Goal: Communication & Community: Answer question/provide support

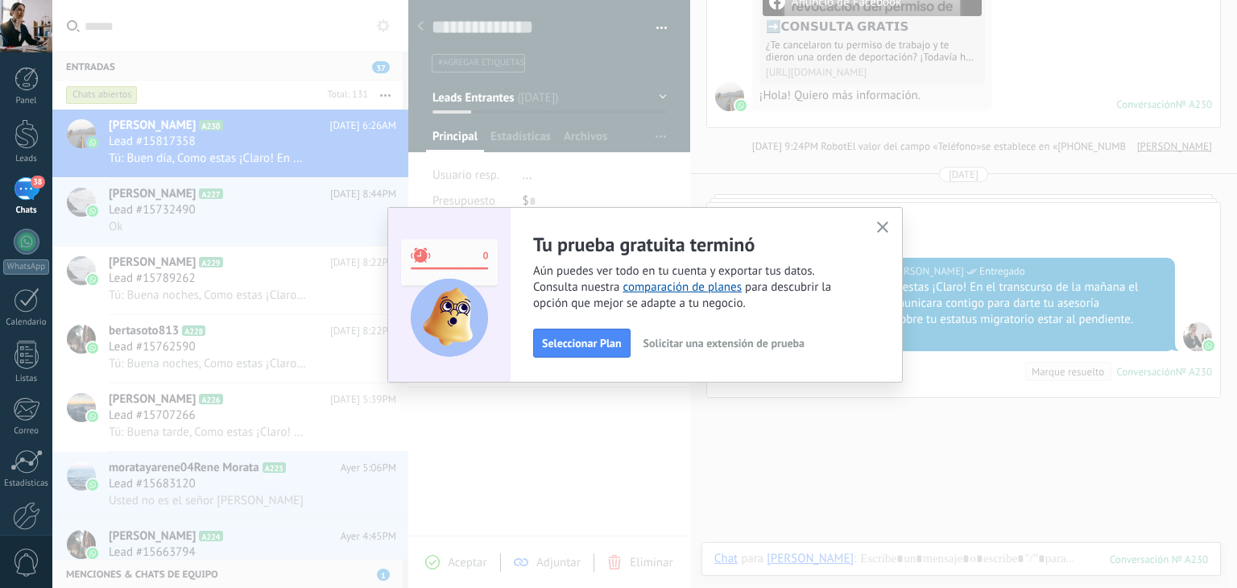
click at [890, 226] on button "button" at bounding box center [883, 228] width 20 height 22
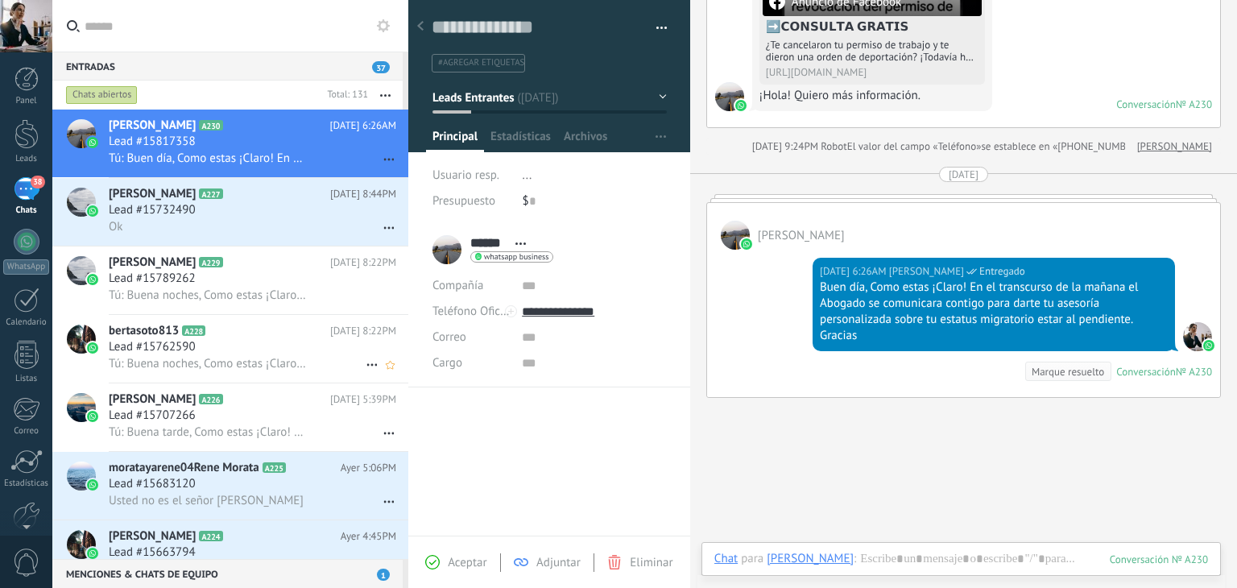
click at [235, 369] on span "Tú: Buena noches, Como estas ¡Claro! El día de [DATE] En el transcurso de la [D…" at bounding box center [208, 363] width 199 height 15
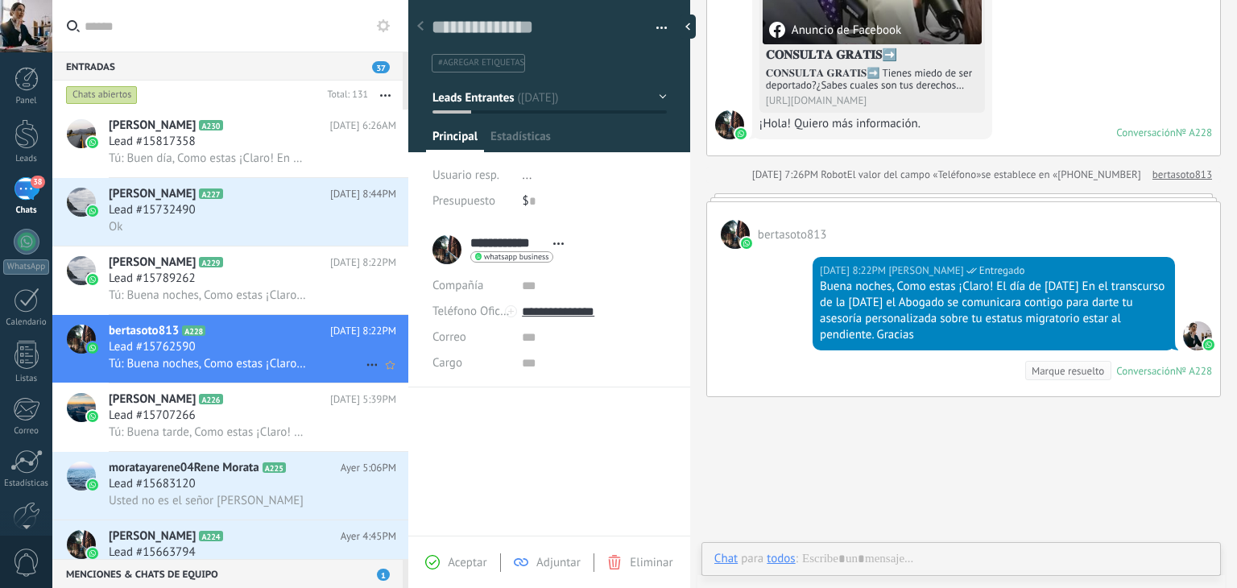
scroll to position [23, 0]
click at [194, 294] on span "Tú: Buena noches, Como estas ¡Claro! El día de [DATE] En el transcurso de la [D…" at bounding box center [208, 294] width 199 height 15
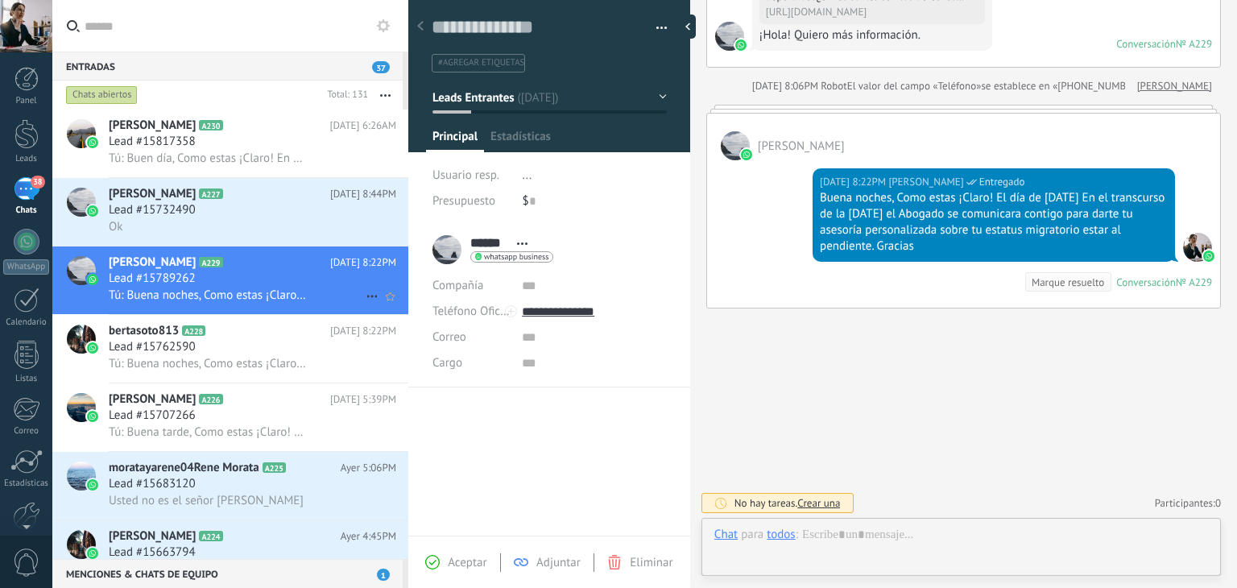
scroll to position [23, 0]
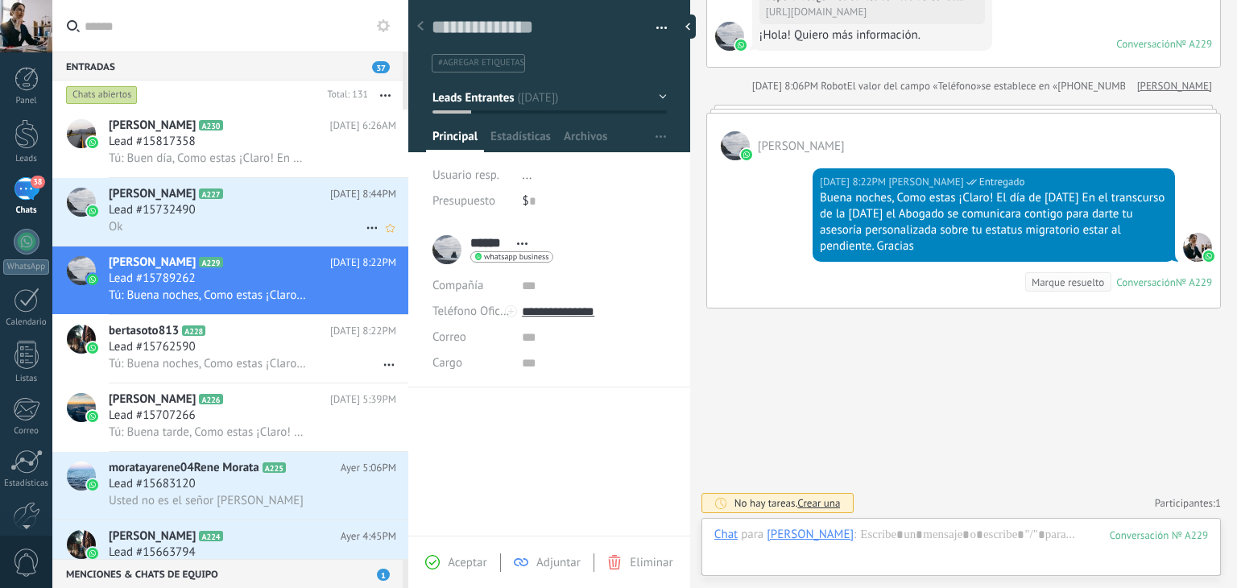
click at [264, 213] on div "Lead #15732490" at bounding box center [252, 210] width 287 height 16
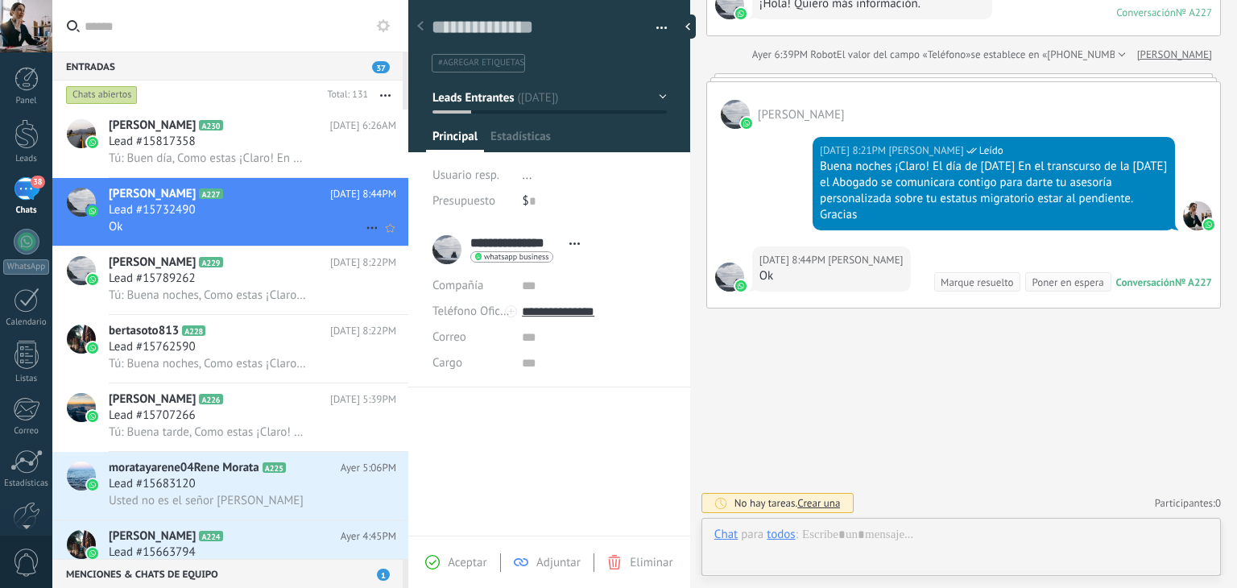
scroll to position [23, 0]
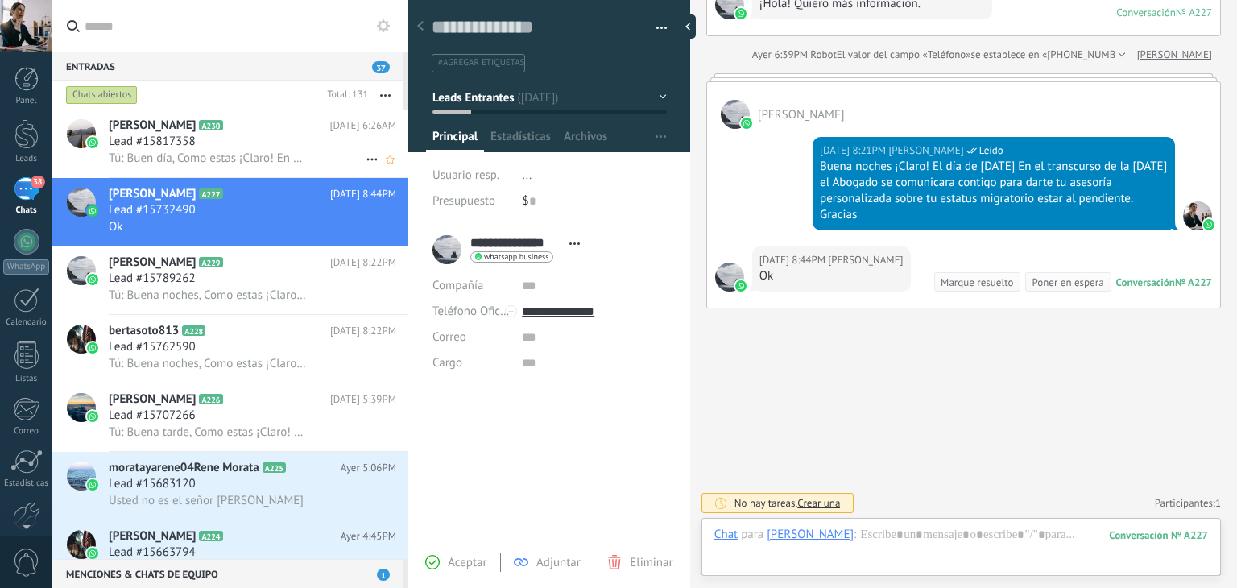
click at [194, 129] on h2 "[PERSON_NAME] A230" at bounding box center [219, 126] width 221 height 16
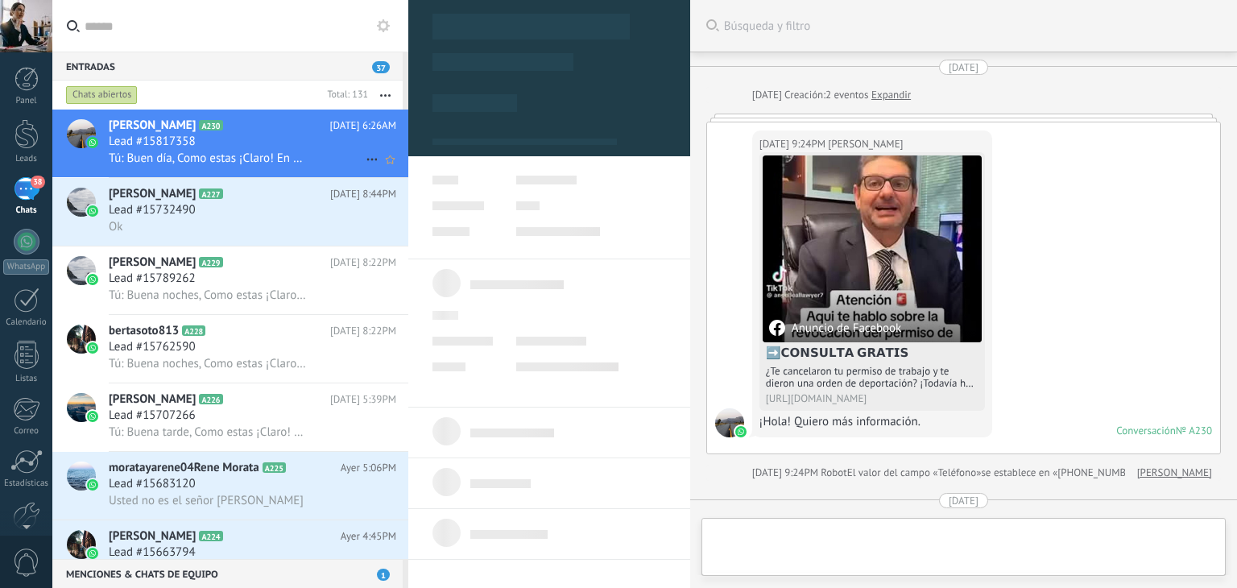
scroll to position [415, 0]
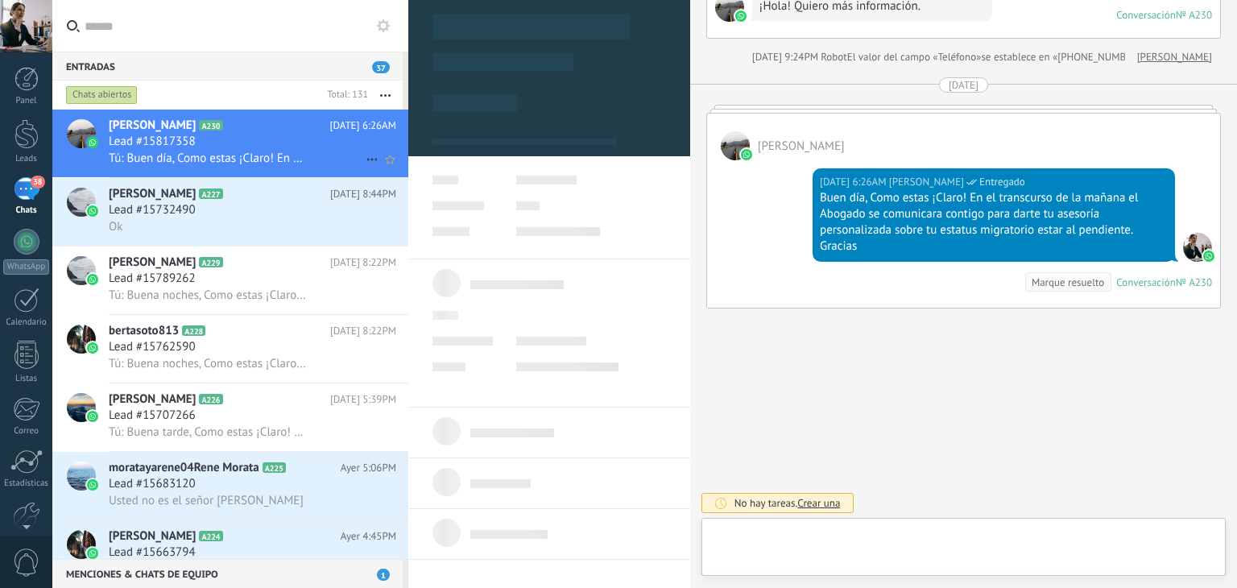
type textarea "**********"
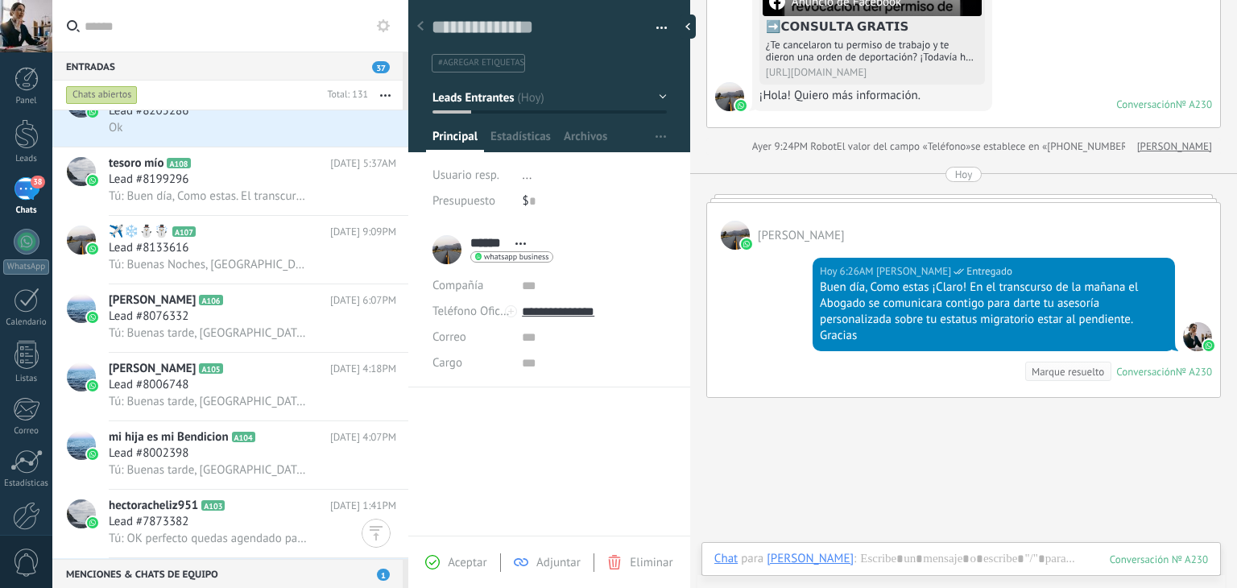
scroll to position [6939, 0]
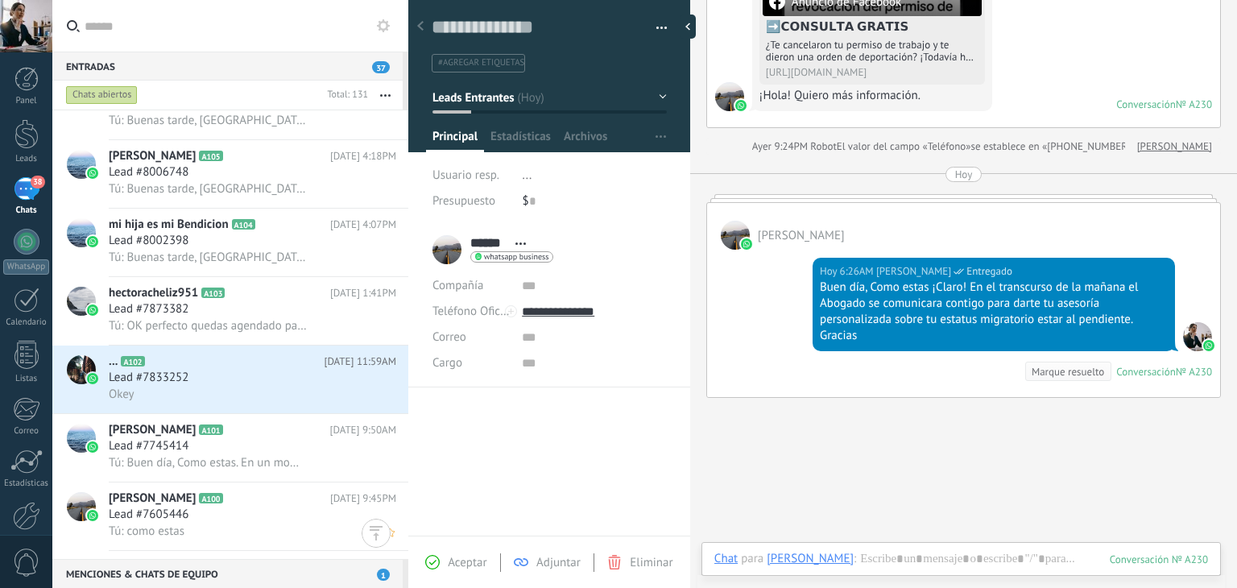
click at [189, 519] on h3 "Lead #7605446" at bounding box center [153, 514] width 88 height 16
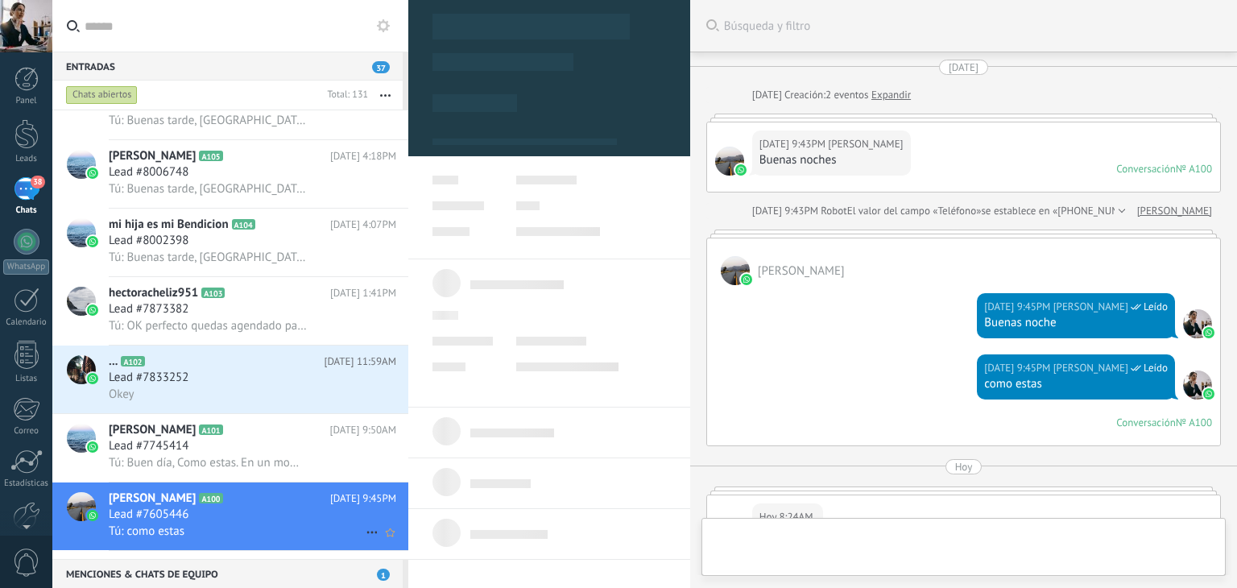
type textarea "**********"
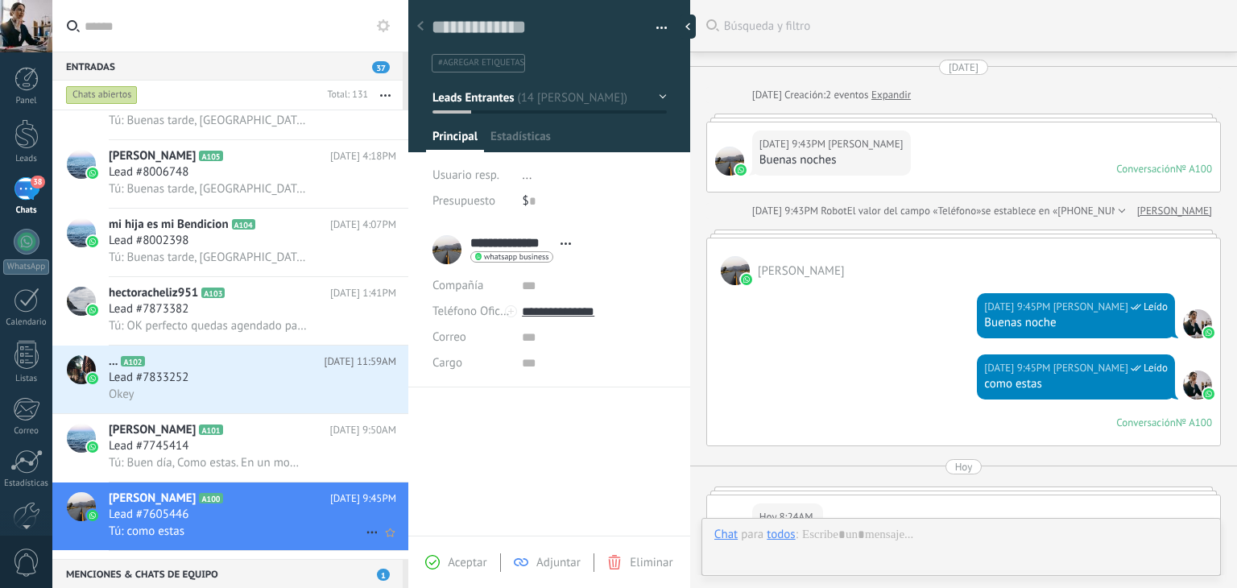
scroll to position [305, 0]
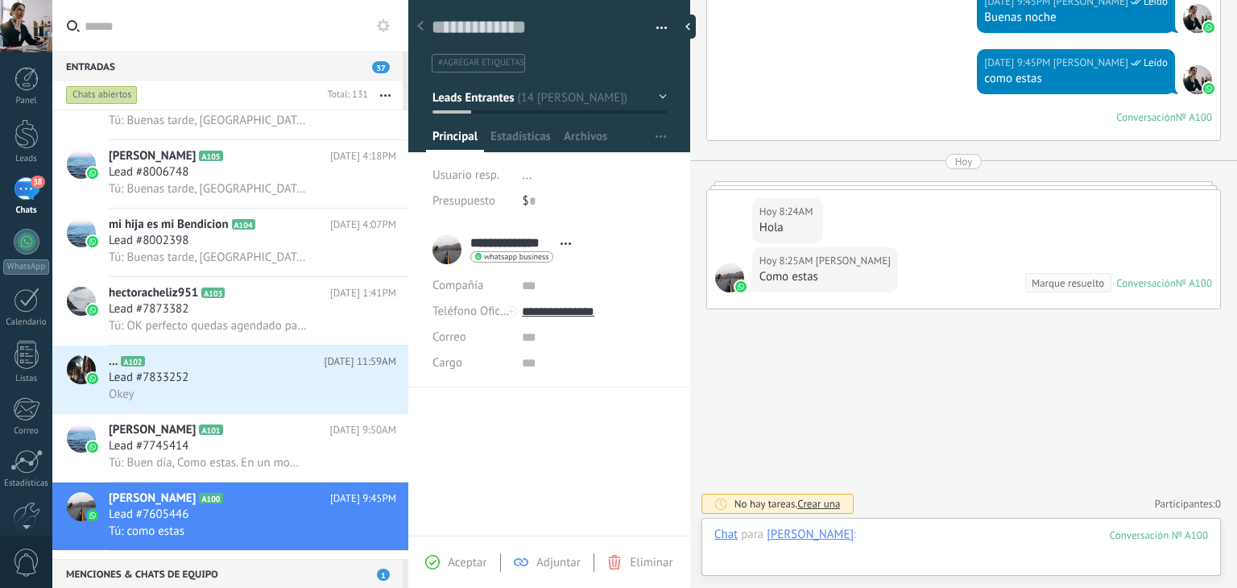
click at [927, 540] on div at bounding box center [960, 551] width 493 height 48
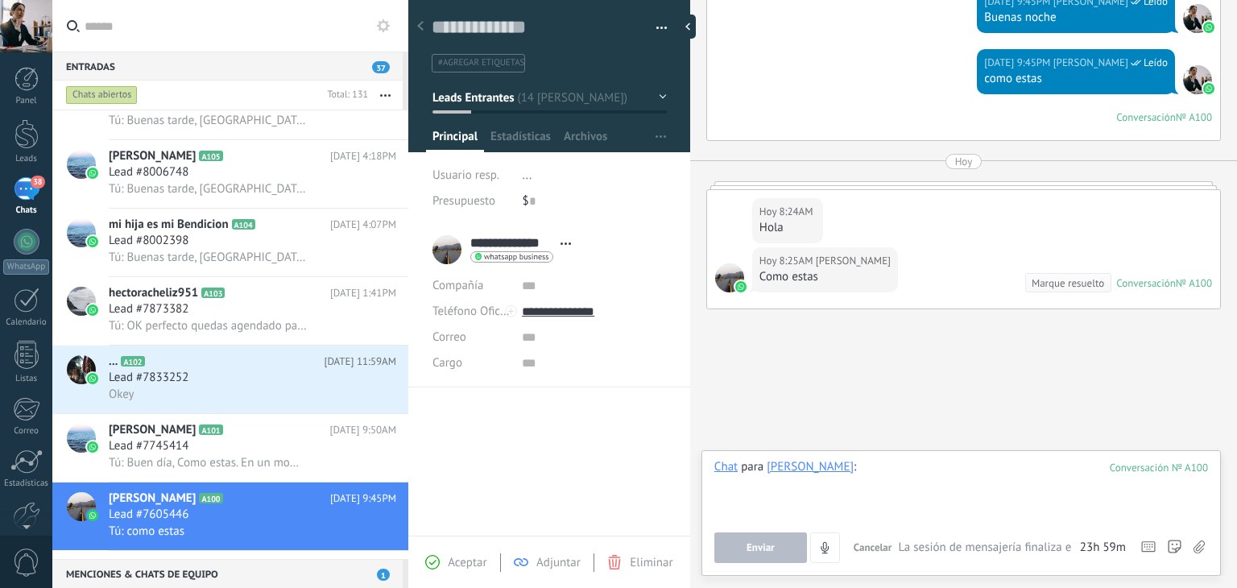
click at [902, 470] on div at bounding box center [960, 489] width 493 height 61
click at [758, 542] on span "Enviar" at bounding box center [760, 547] width 28 height 11
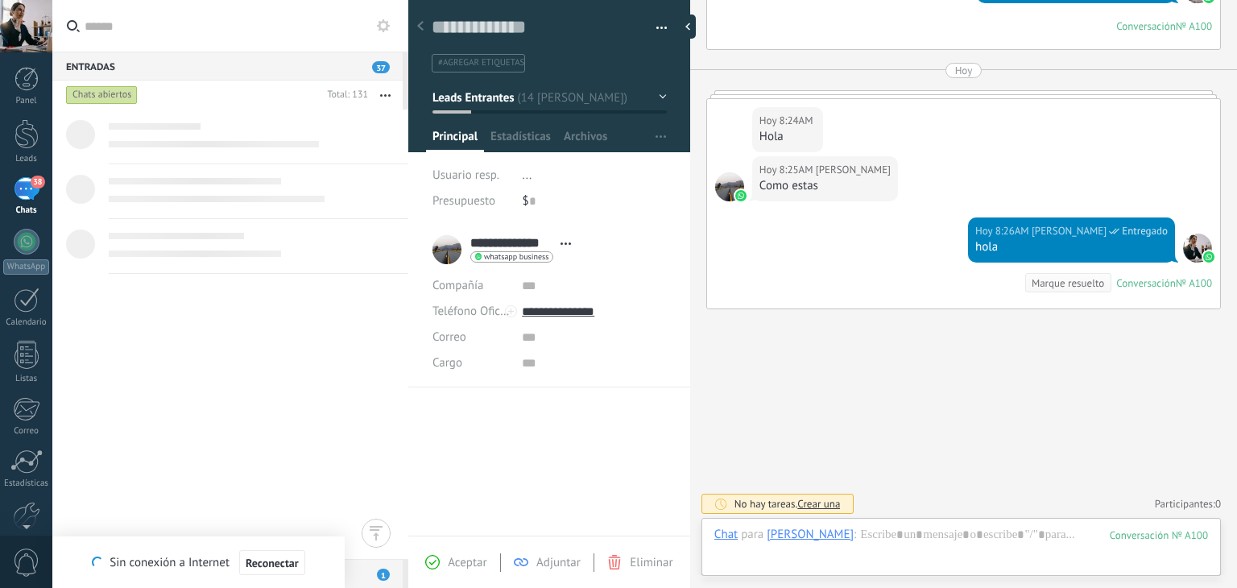
scroll to position [0, 0]
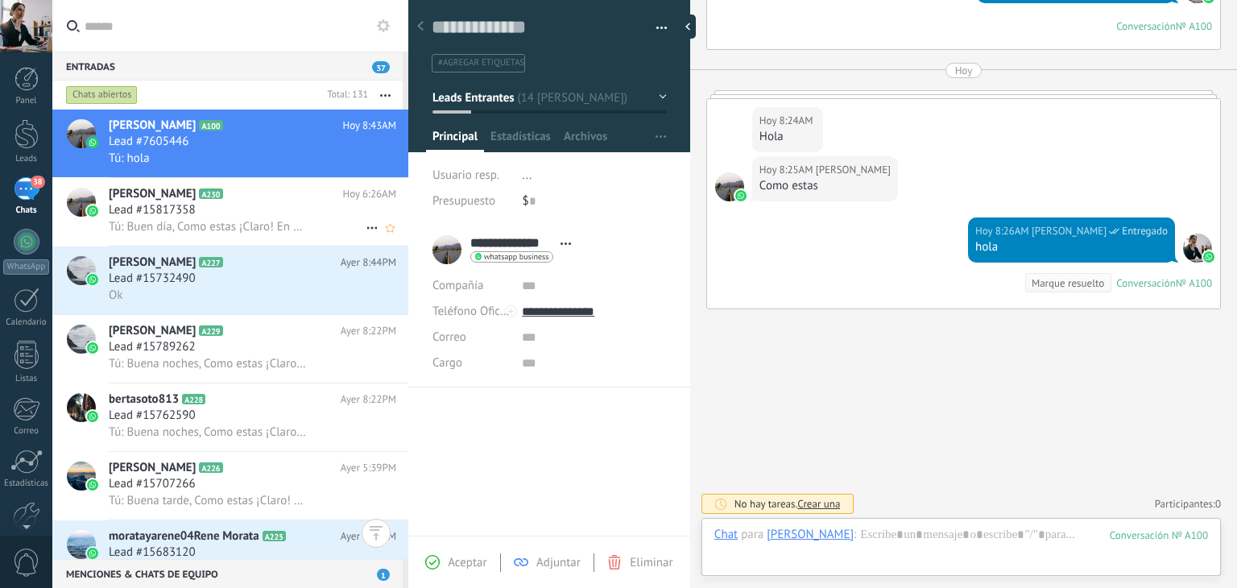
click at [173, 202] on h2 "[PERSON_NAME] A230" at bounding box center [225, 194] width 233 height 16
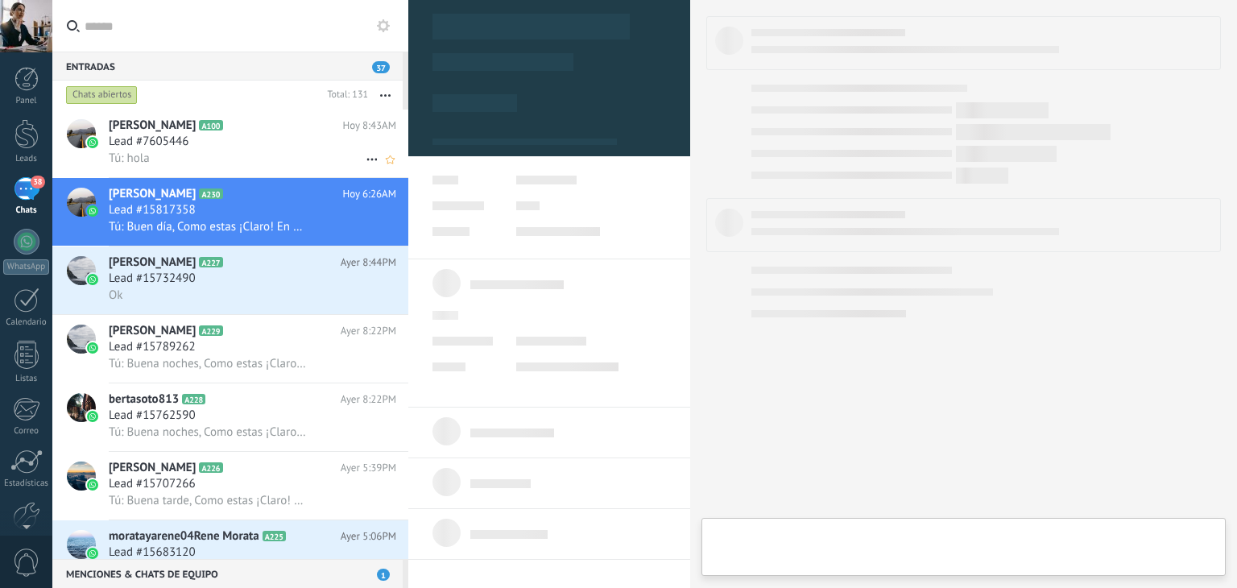
click at [185, 158] on div "Tú: hola" at bounding box center [252, 158] width 287 height 17
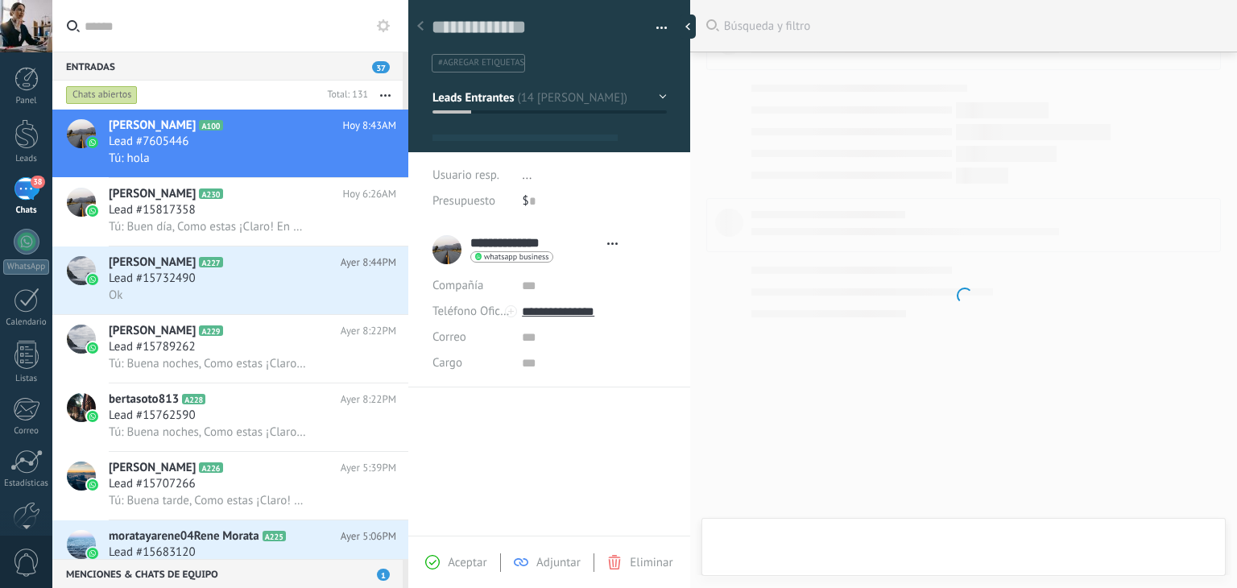
type textarea "**********"
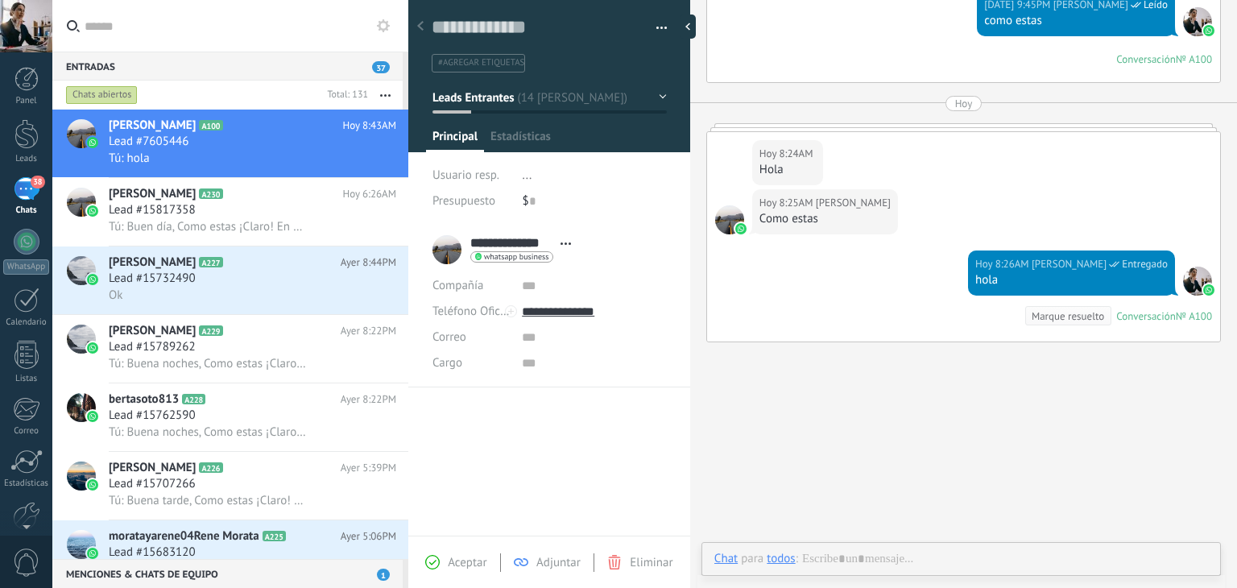
scroll to position [23, 0]
click at [207, 216] on div "Lead #15817358" at bounding box center [252, 210] width 287 height 16
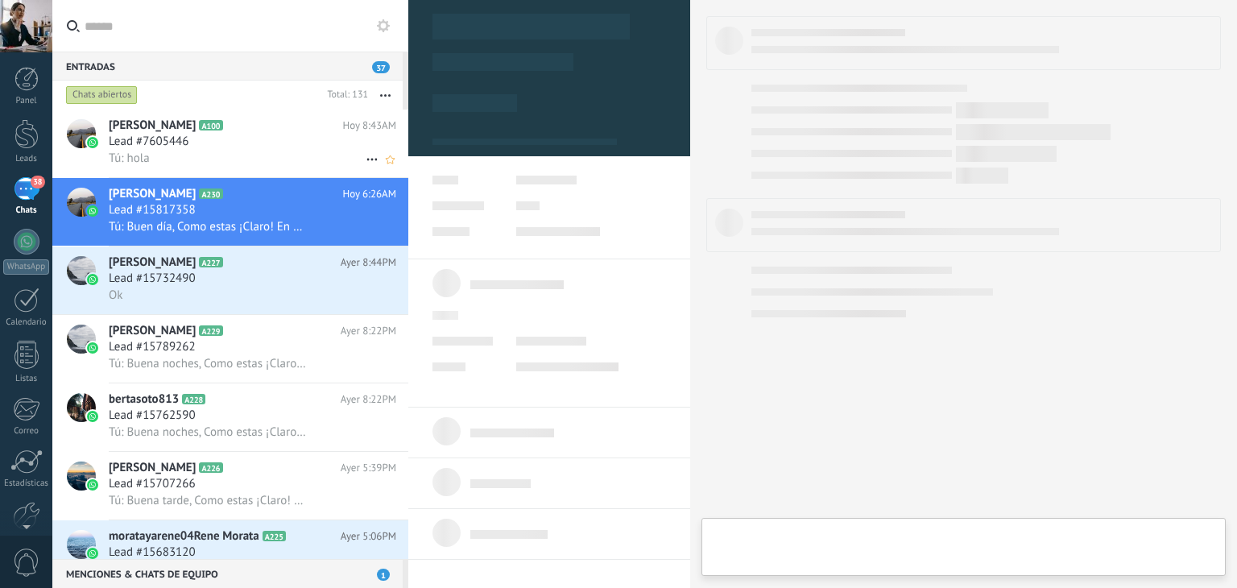
click at [225, 151] on div "Tú: hola" at bounding box center [252, 158] width 287 height 17
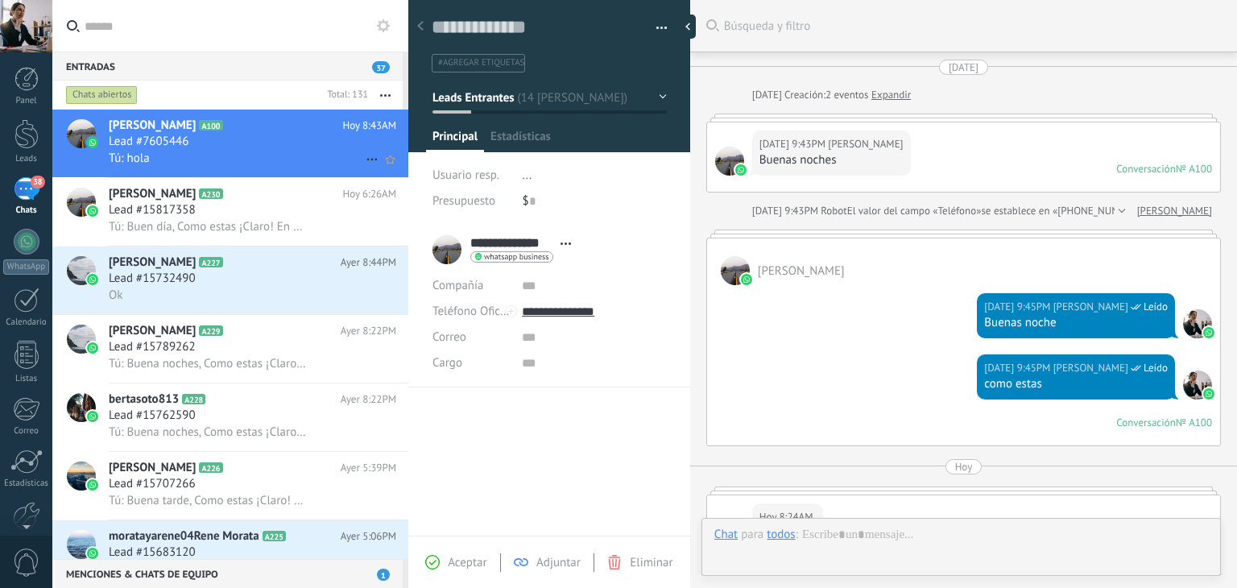
scroll to position [396, 0]
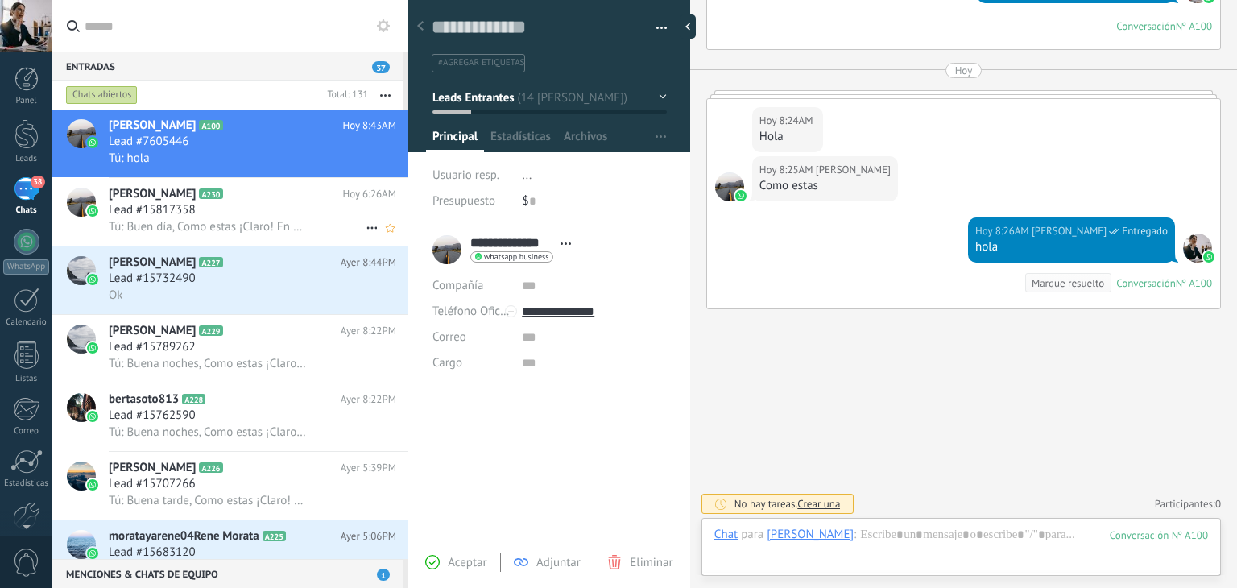
click at [195, 202] on h2 "[PERSON_NAME] A230" at bounding box center [225, 194] width 233 height 16
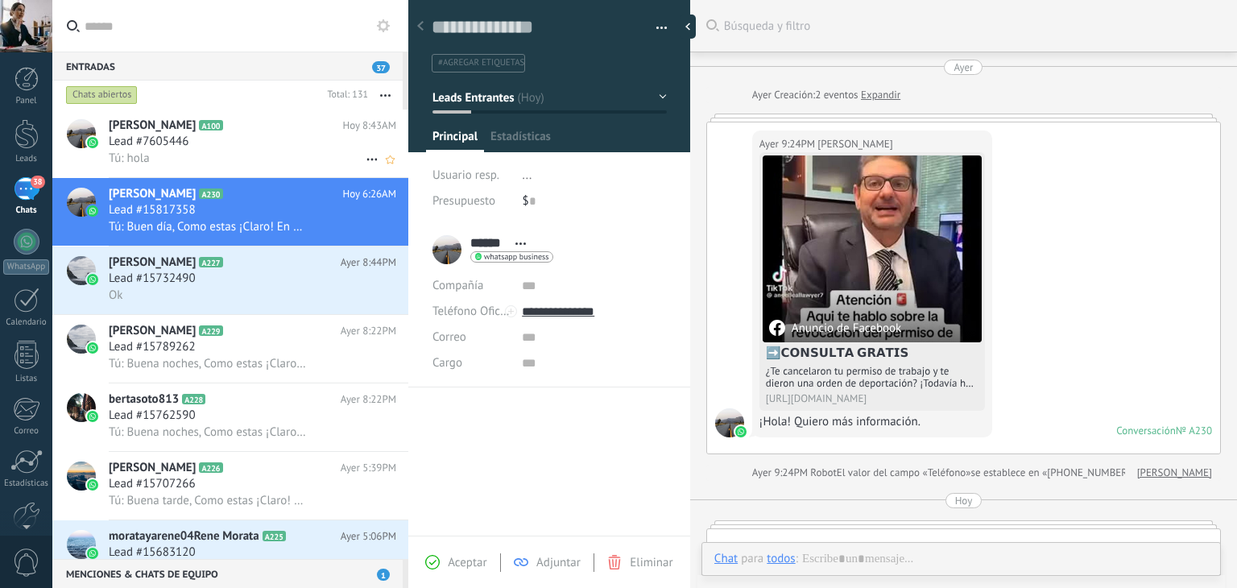
scroll to position [326, 0]
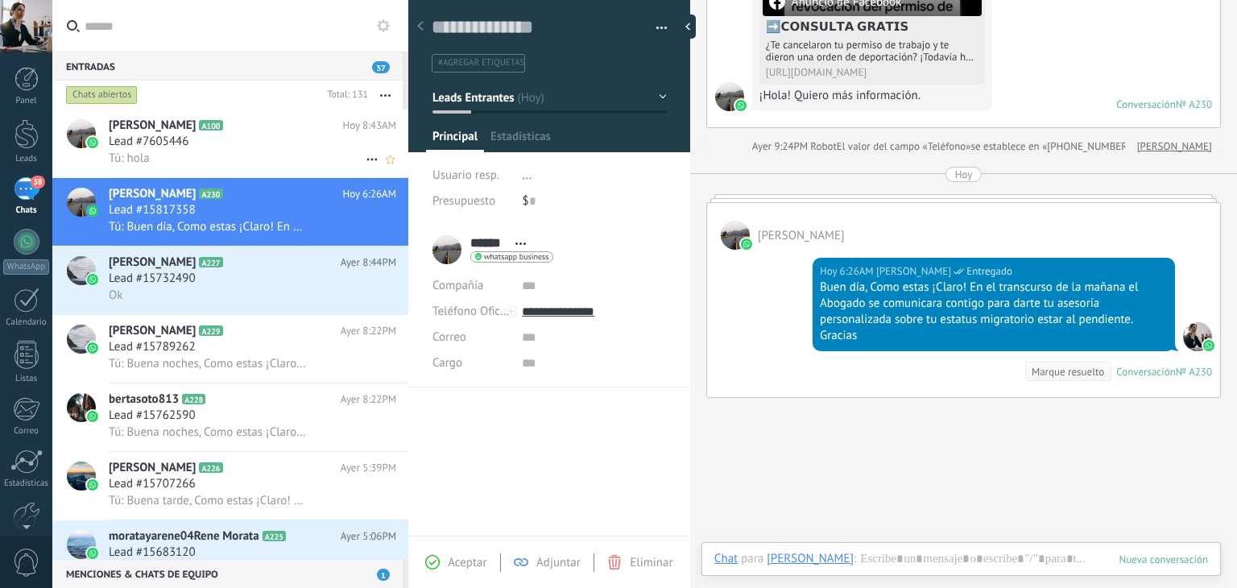
click at [205, 146] on div "Lead #7605446" at bounding box center [252, 142] width 287 height 16
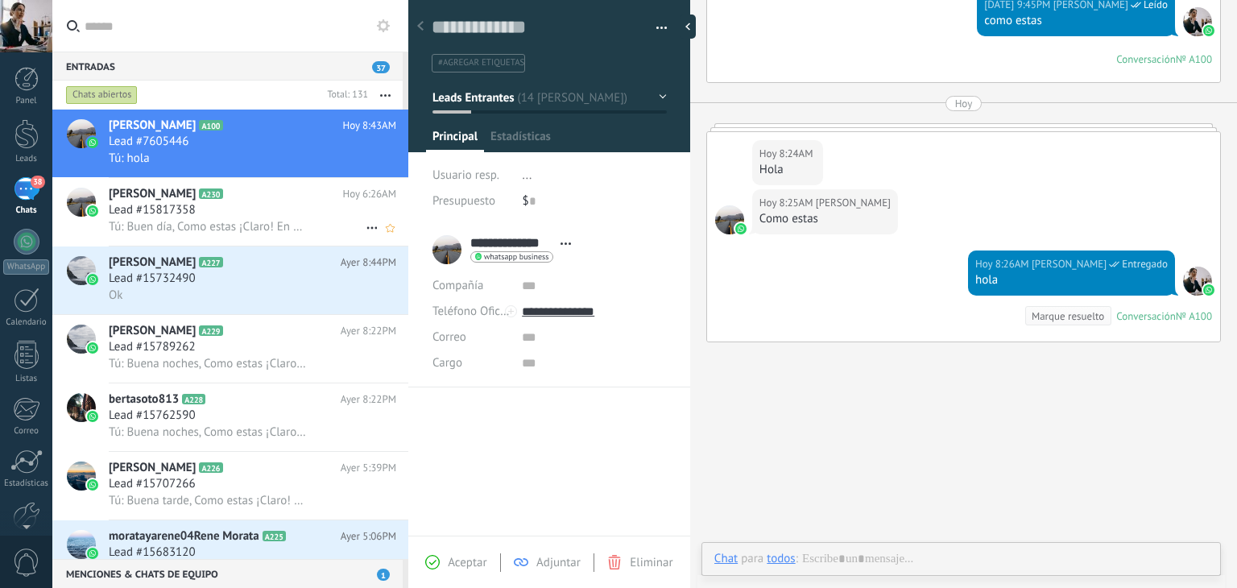
scroll to position [23, 0]
click at [210, 220] on div "Tú: Buen día, Como estas ¡Claro! En el transcurso de la mañana el Abogado se co…" at bounding box center [252, 226] width 287 height 17
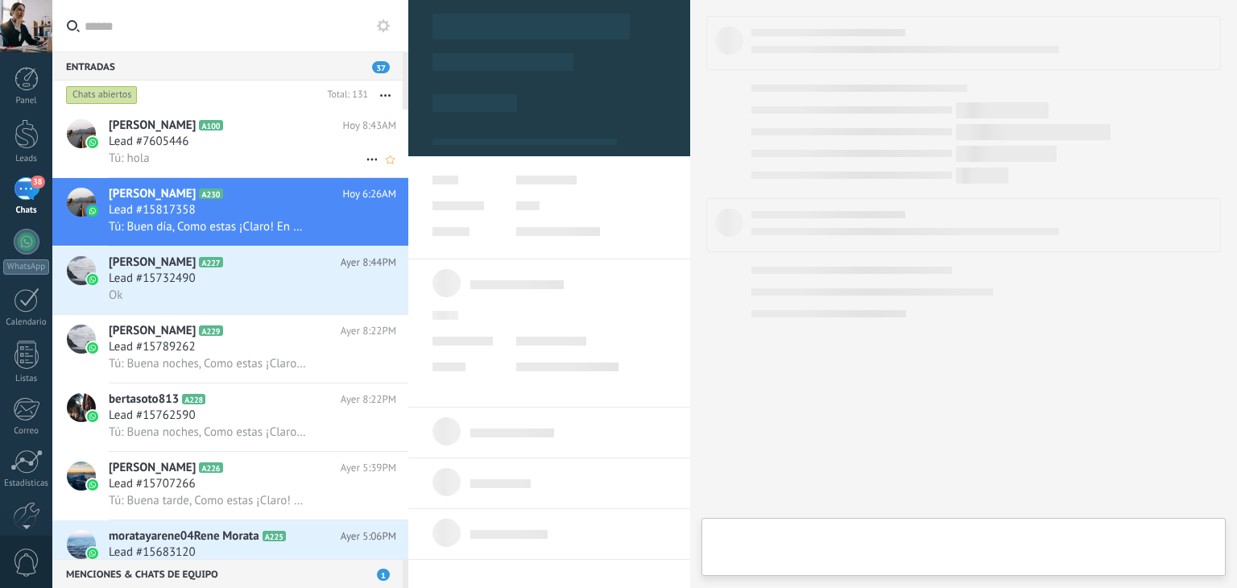
type textarea "**********"
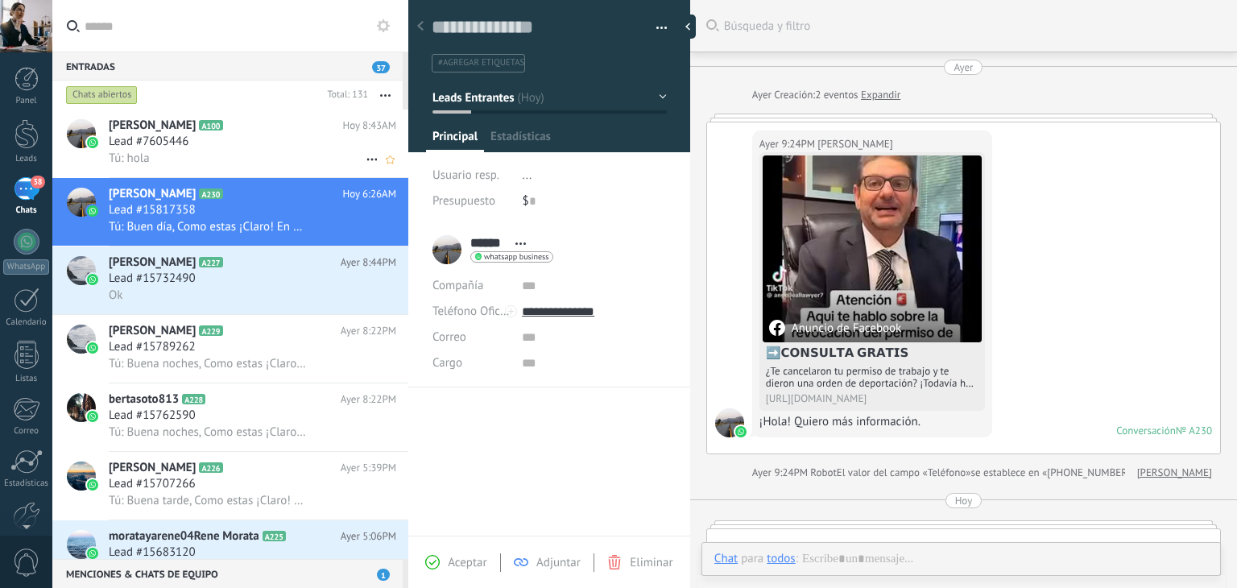
scroll to position [326, 0]
